Goal: Use online tool/utility

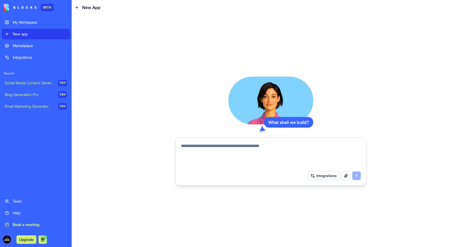
click at [26, 23] on div "My Workspace" at bounding box center [40, 22] width 54 height 5
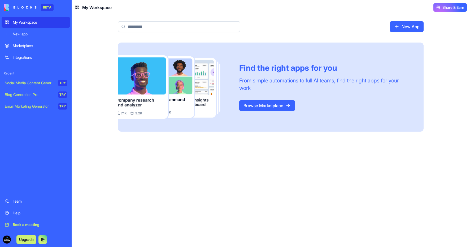
click at [273, 106] on link "Browse Marketplace" at bounding box center [267, 105] width 56 height 11
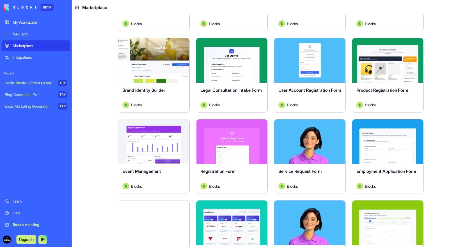
scroll to position [409, 0]
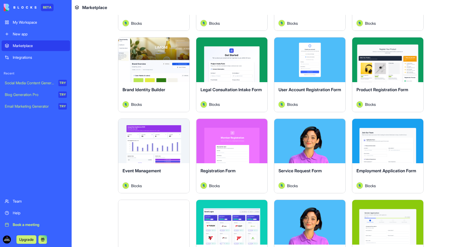
click at [152, 62] on button "Explore" at bounding box center [154, 59] width 40 height 11
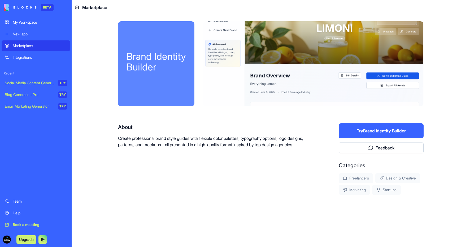
click at [162, 156] on div "About Create professional brand style guides with flexible color palettes, typo…" at bounding box center [211, 158] width 187 height 71
click at [222, 47] on div at bounding box center [313, 63] width 221 height 85
drag, startPoint x: 93, startPoint y: 53, endPoint x: 201, endPoint y: 65, distance: 109.0
click at [93, 53] on main "Brand Identity Builder About Create professional brand style guides with flexib…" at bounding box center [271, 131] width 399 height 232
click at [27, 20] on div "My Workspace" at bounding box center [40, 22] width 54 height 5
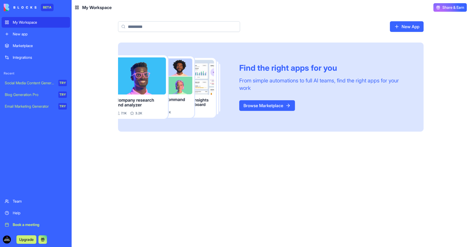
click at [265, 106] on link "Browse Marketplace" at bounding box center [267, 105] width 56 height 11
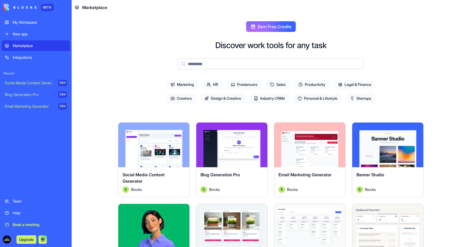
click at [187, 84] on span "Marketing" at bounding box center [182, 85] width 32 height 10
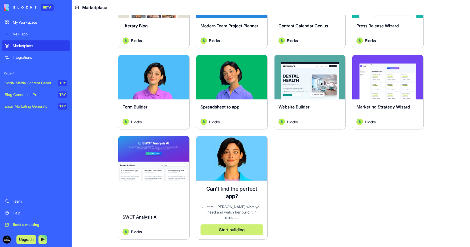
scroll to position [475, 0]
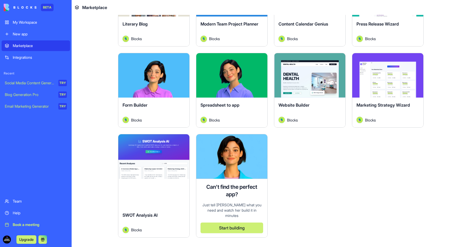
click at [312, 75] on button "Explore" at bounding box center [310, 75] width 40 height 11
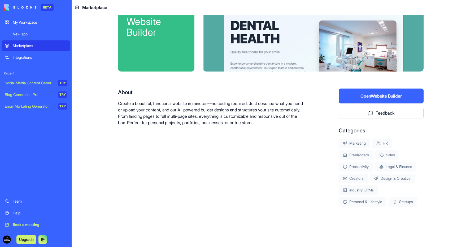
scroll to position [35, 0]
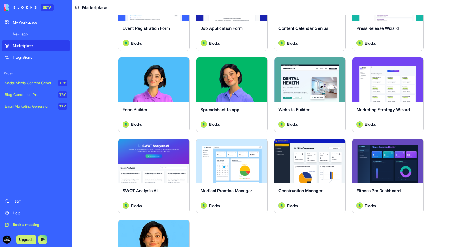
scroll to position [1198, 0]
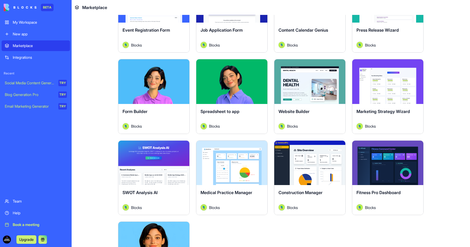
click at [389, 82] on button "Explore" at bounding box center [388, 81] width 40 height 11
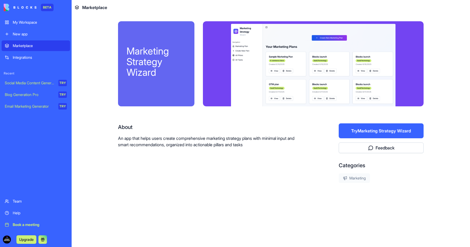
click at [386, 131] on button "Try Marketing Strategy Wizard" at bounding box center [381, 130] width 85 height 15
